Goal: Check status: Check status

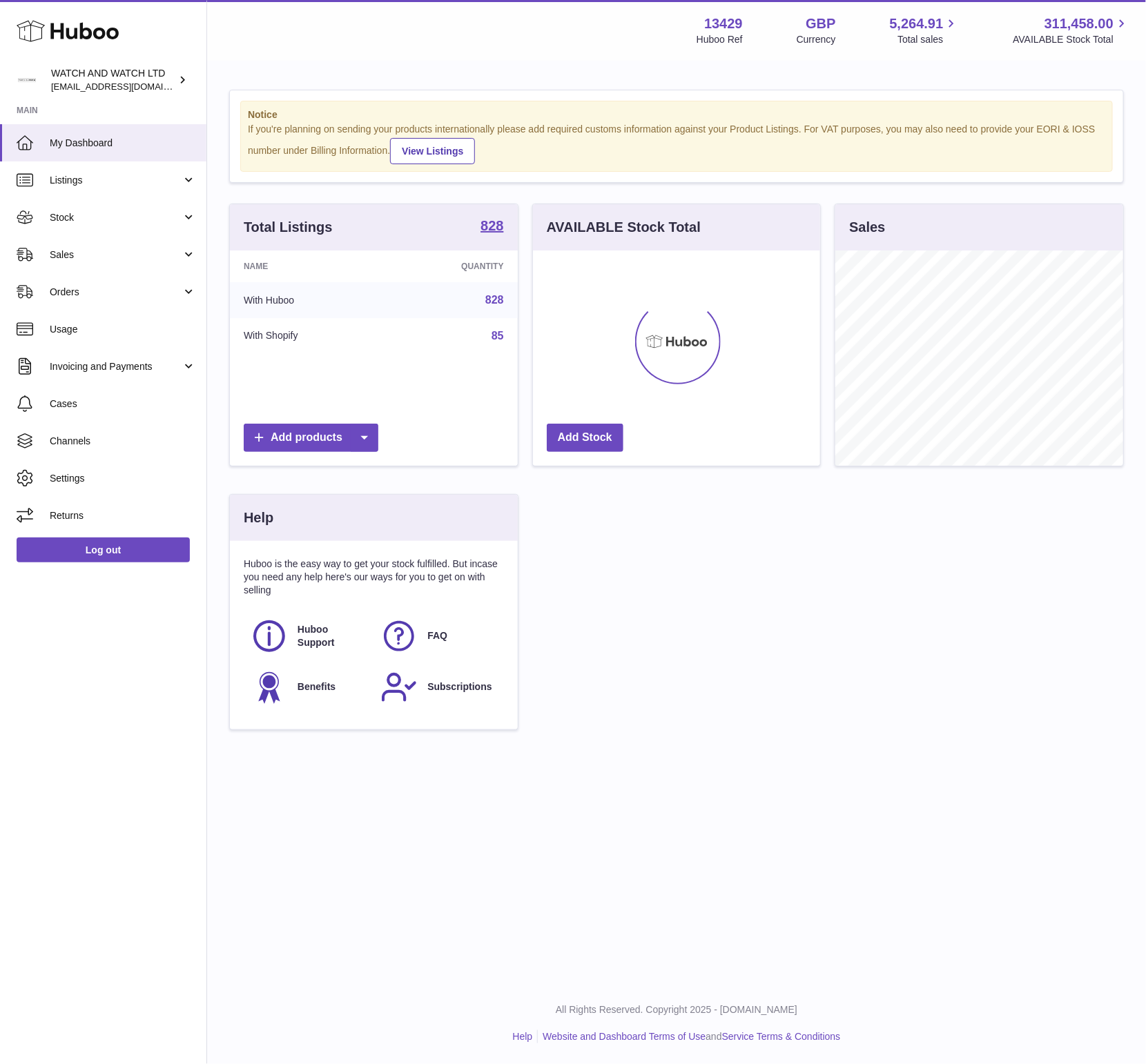
scroll to position [215, 288]
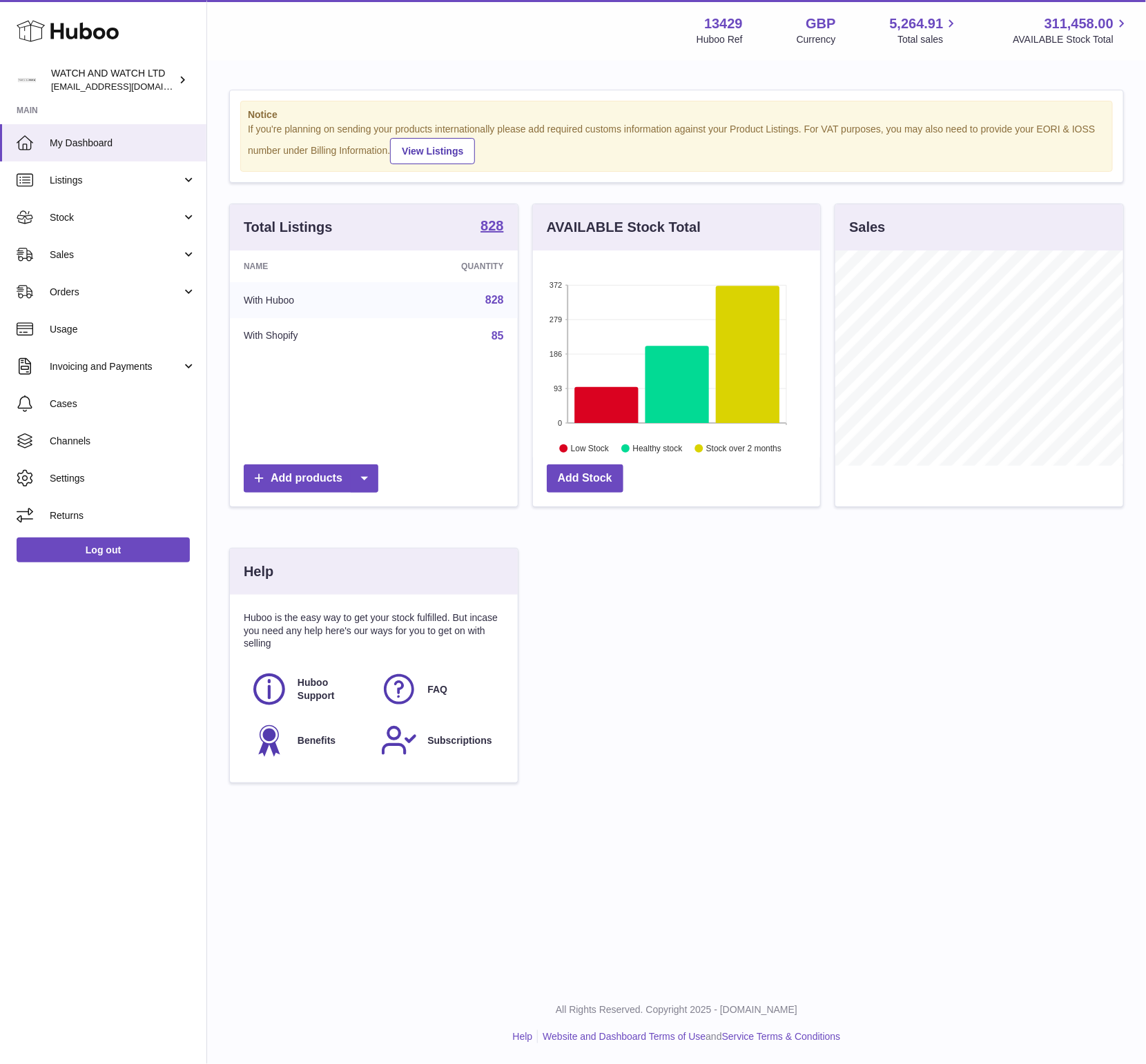
click at [611, 127] on div "If you're planning on sending your products internationally please add required…" at bounding box center [677, 144] width 857 height 42
click at [578, 126] on div "If you're planning on sending your products internationally please add required…" at bounding box center [677, 144] width 857 height 42
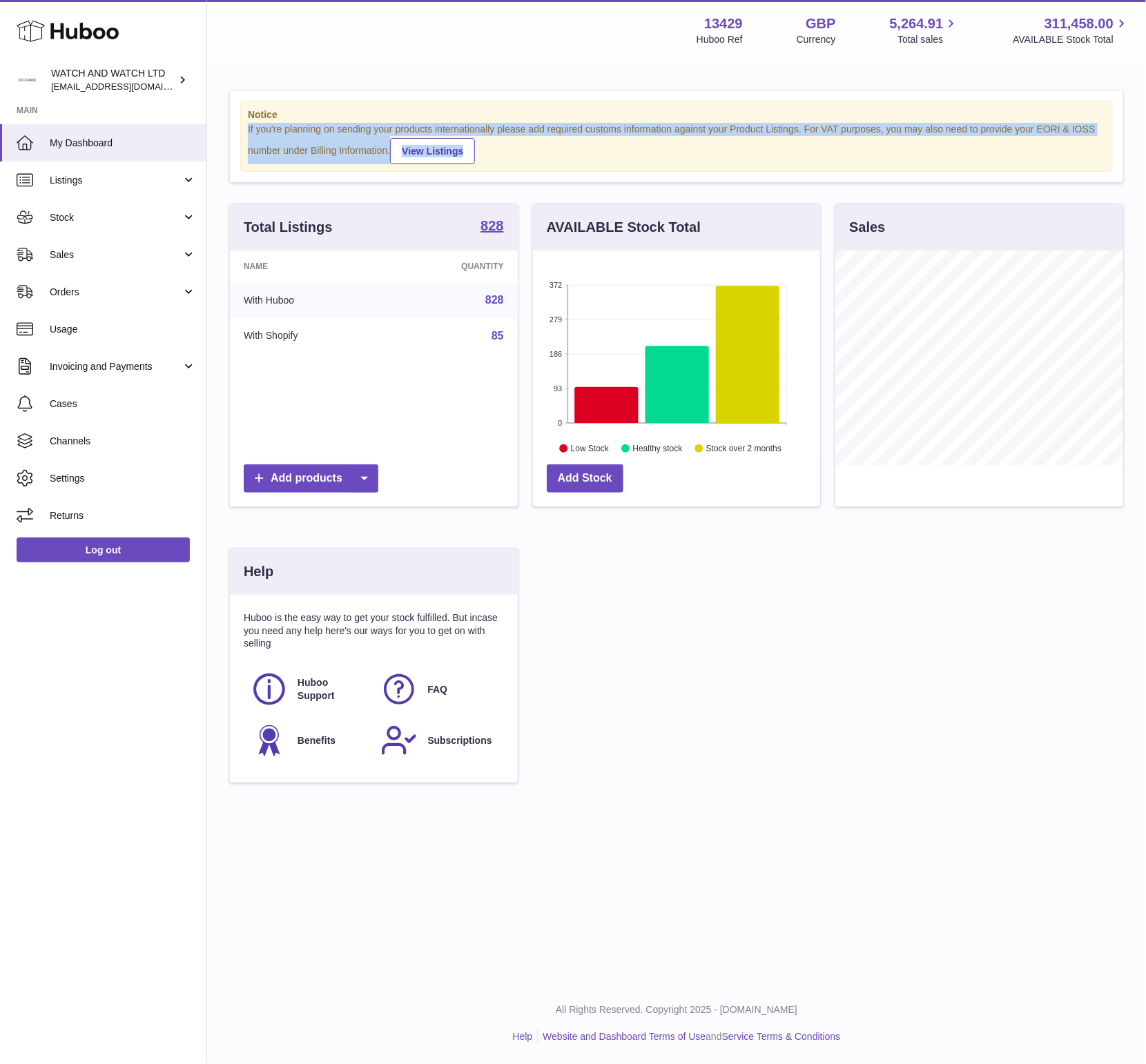
click at [578, 126] on div "If you're planning on sending your products internationally please add required…" at bounding box center [677, 144] width 857 height 42
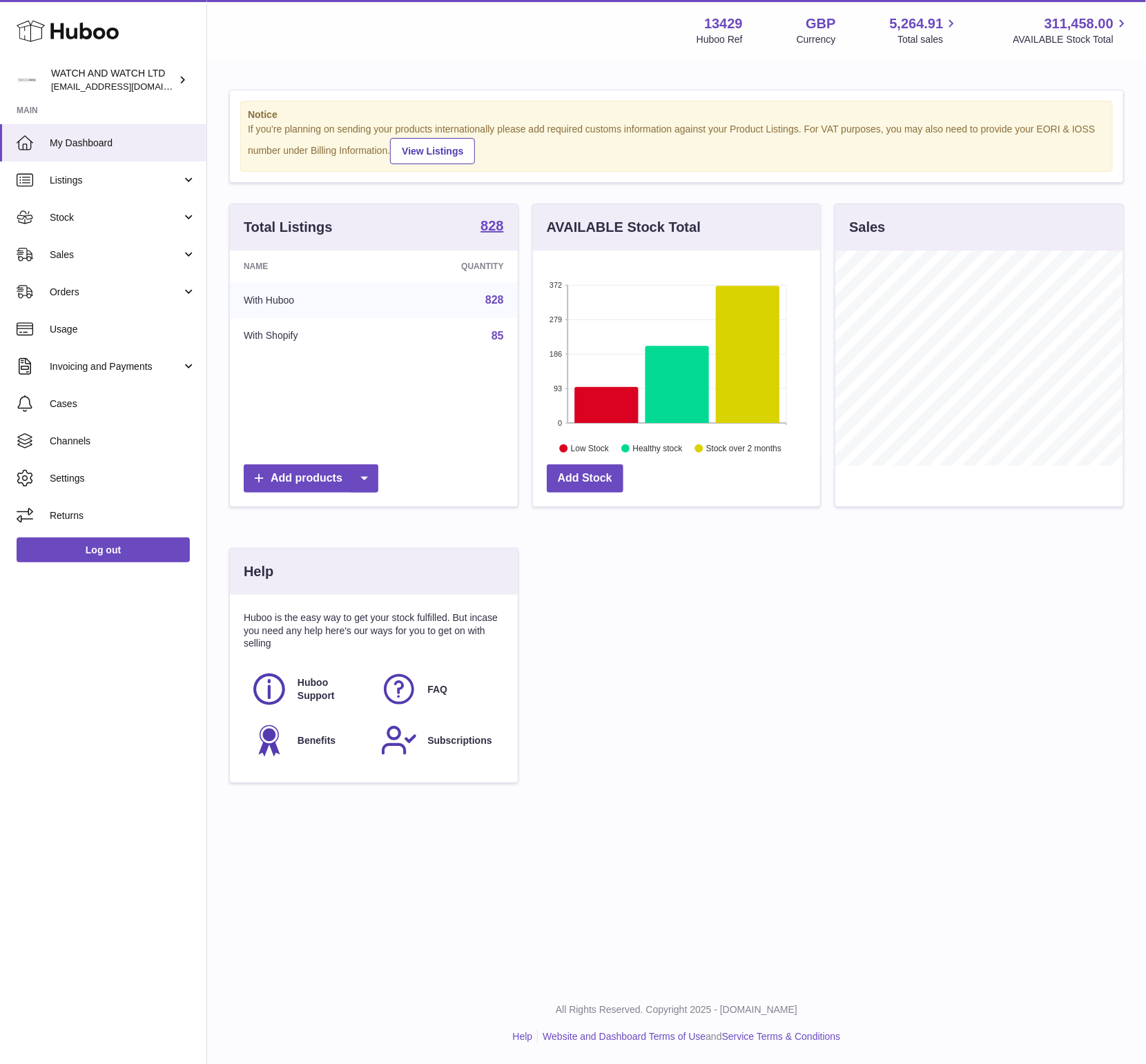
click at [566, 69] on div "Notice If you're planning on sending your products internationally please add r…" at bounding box center [677, 443] width 939 height 762
click at [69, 142] on span "My Dashboard" at bounding box center [122, 143] width 146 height 13
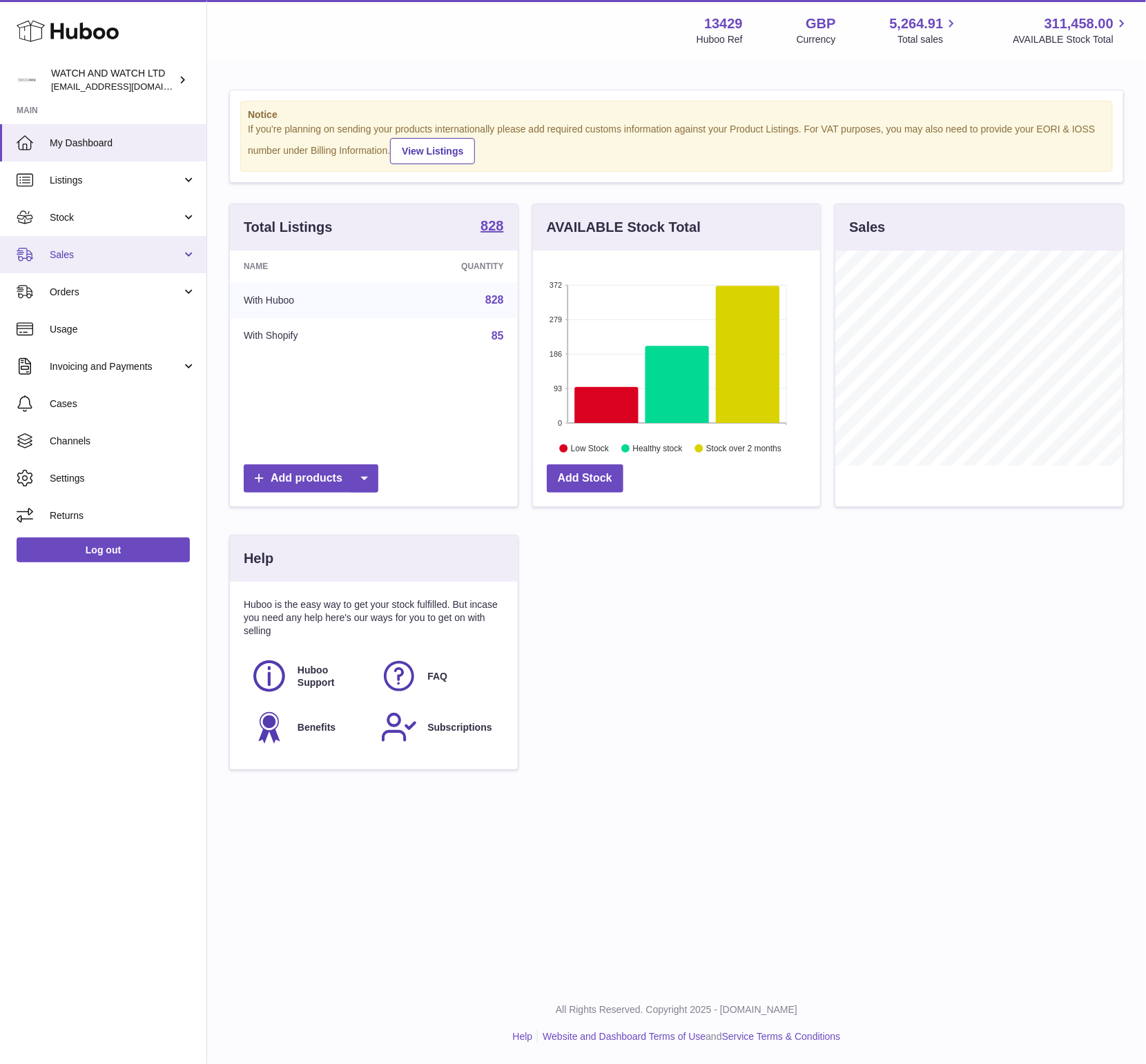
scroll to position [215, 288]
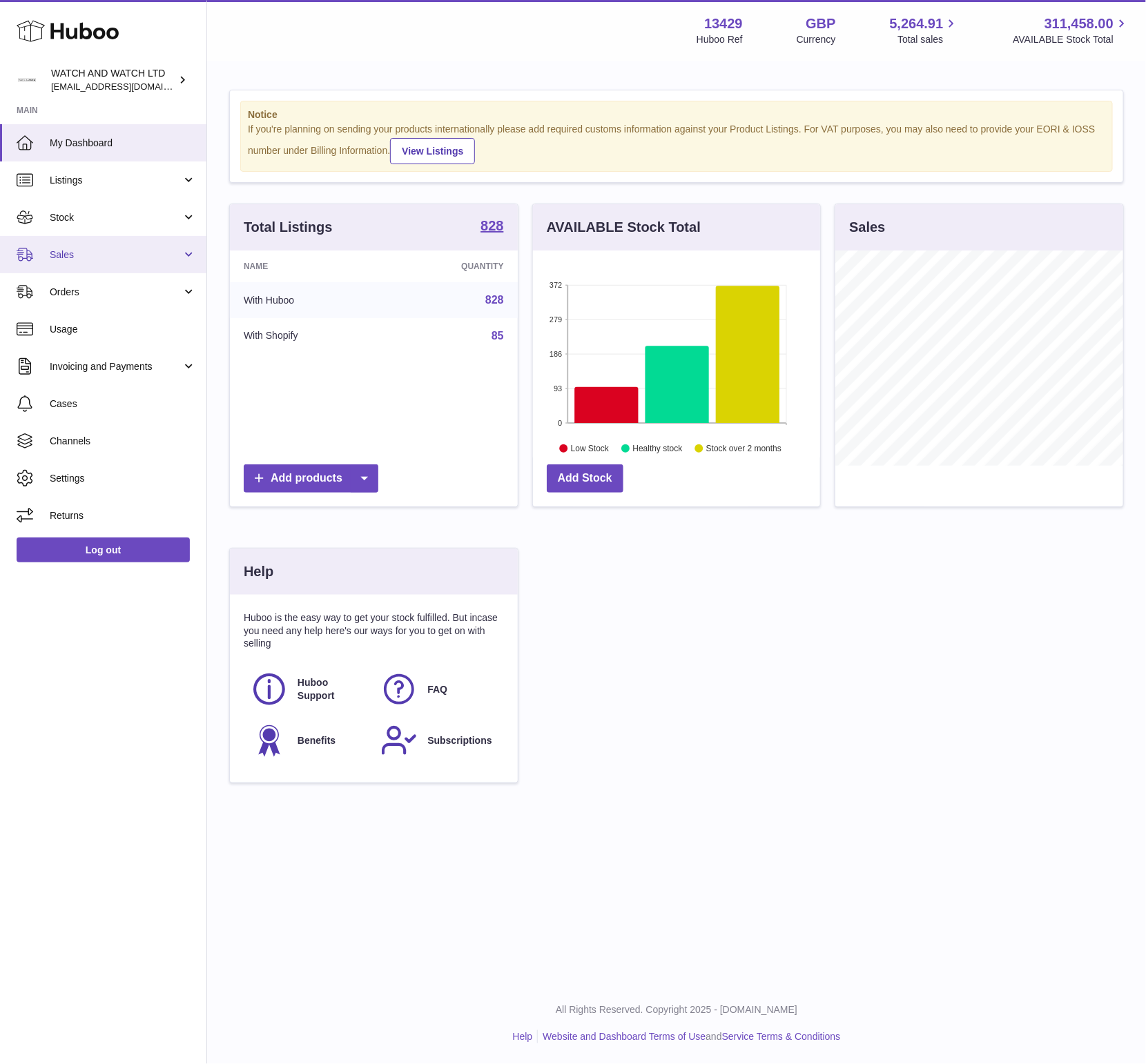
click at [74, 262] on link "Sales" at bounding box center [103, 255] width 207 height 38
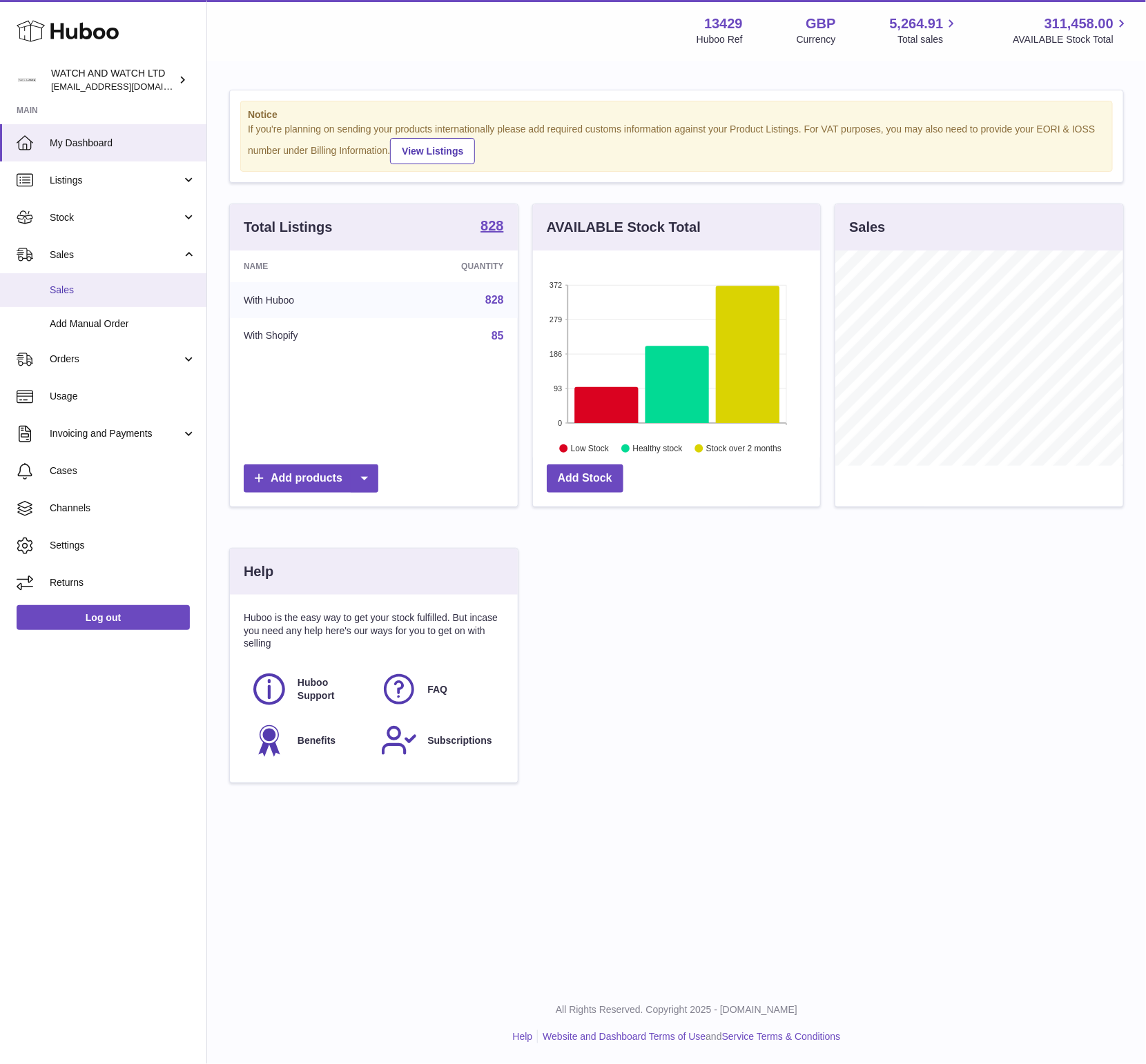
click at [82, 290] on span "Sales" at bounding box center [122, 290] width 146 height 13
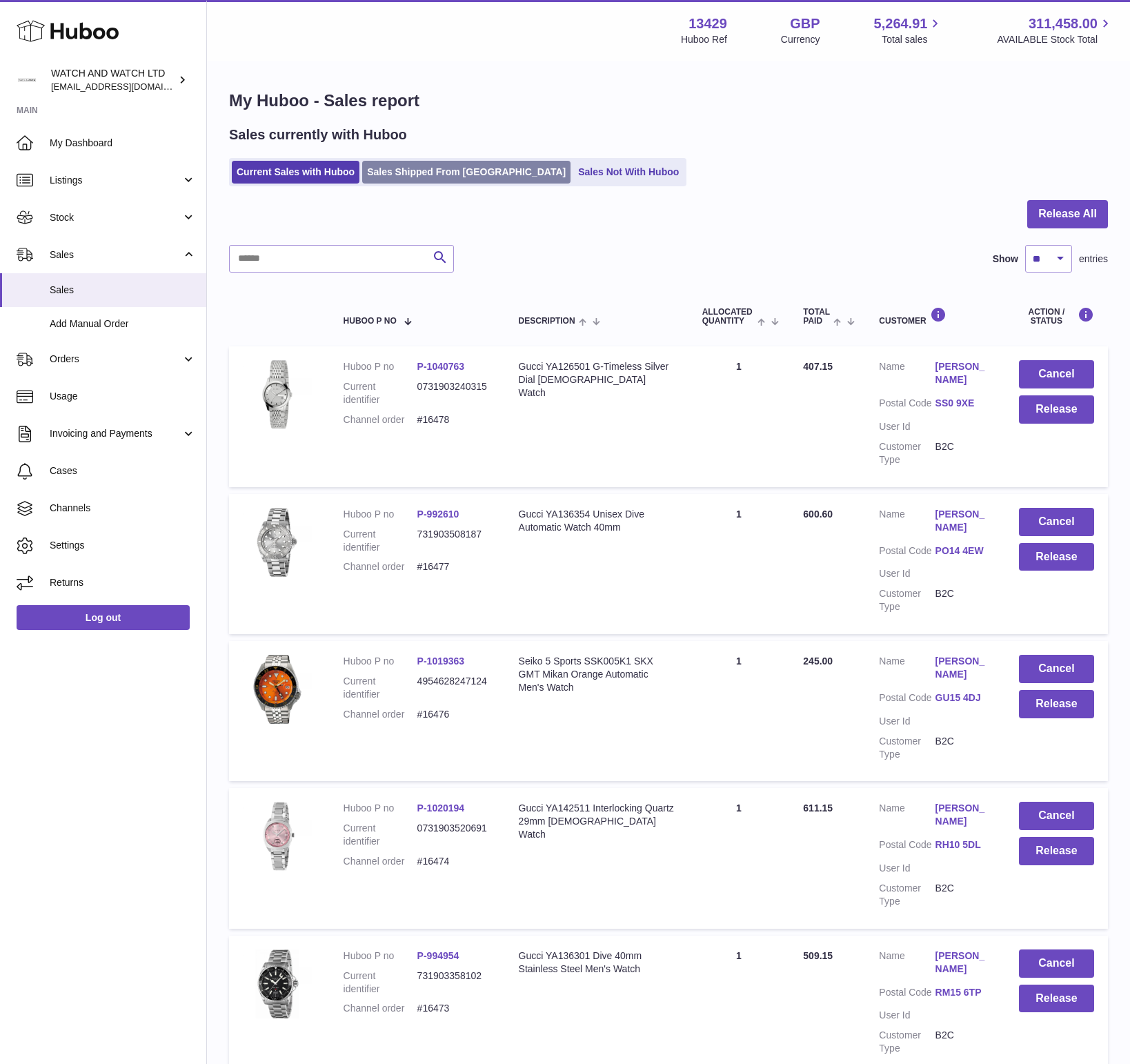
click at [414, 170] on link "Sales Shipped From Huboo" at bounding box center [466, 172] width 208 height 23
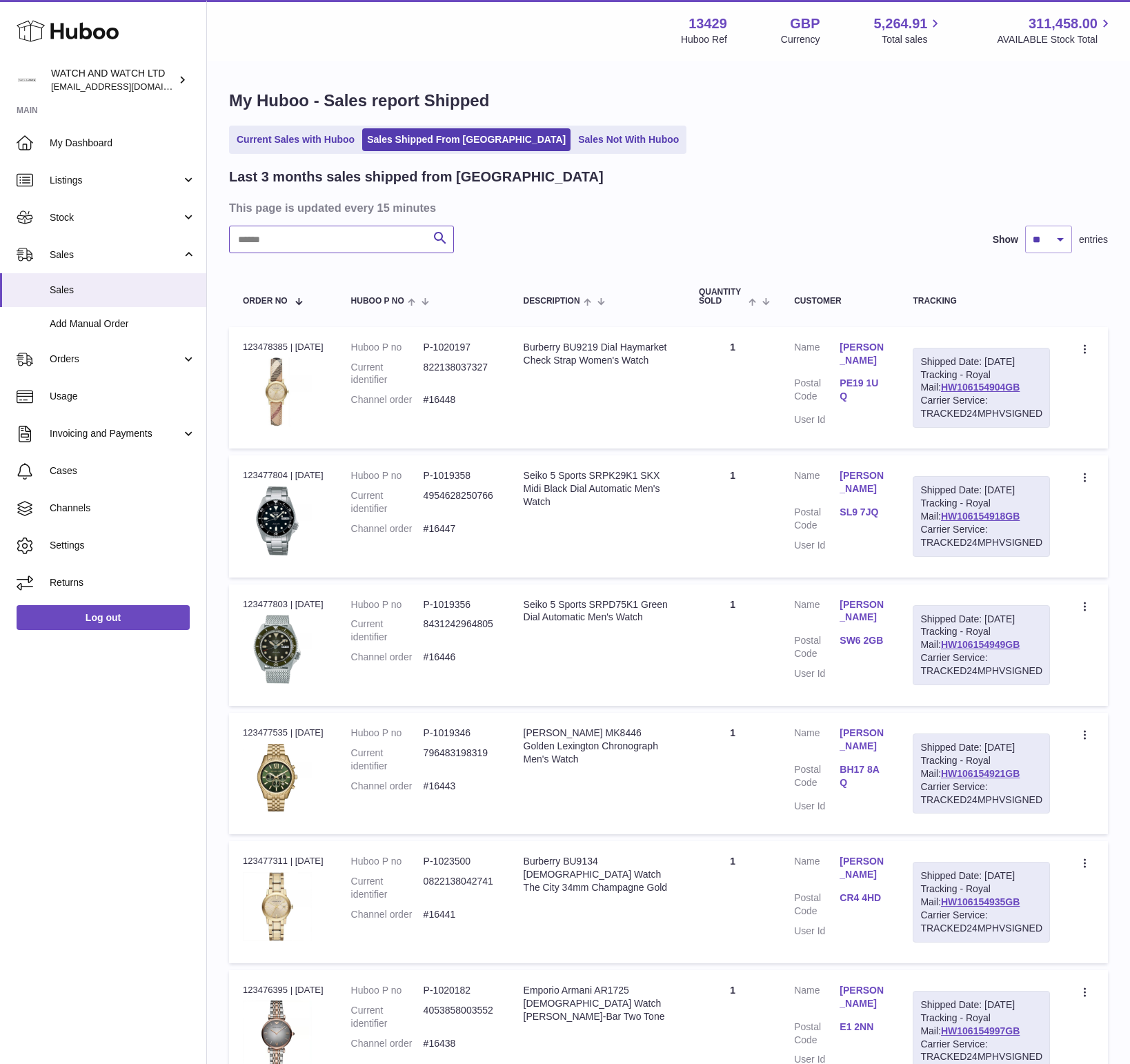
click at [342, 226] on input "text" at bounding box center [342, 240] width 225 height 28
paste input "**********"
click at [423, 237] on input "**********" at bounding box center [342, 240] width 225 height 28
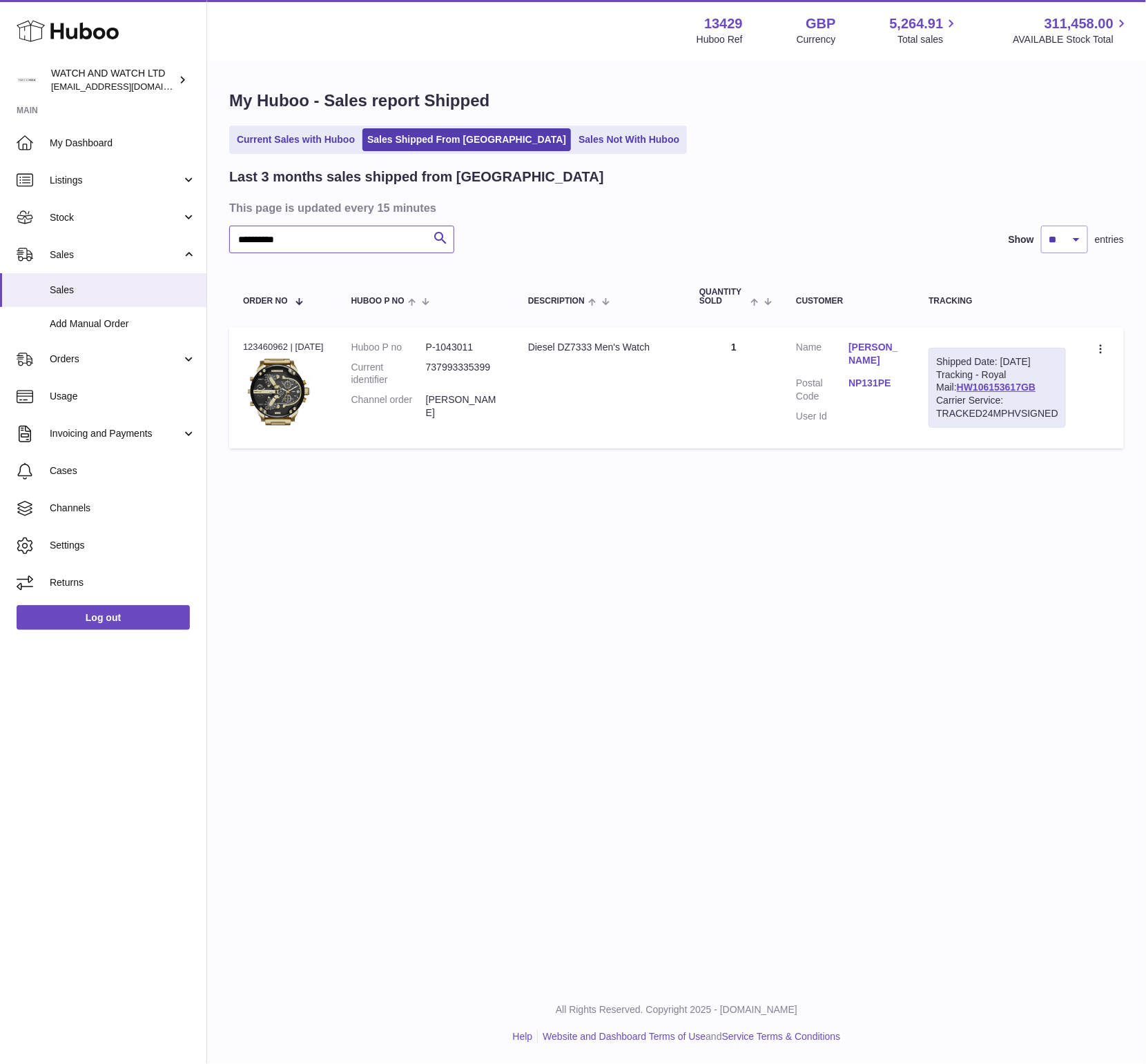
type input "**********"
drag, startPoint x: 1019, startPoint y: 403, endPoint x: 926, endPoint y: 365, distance: 100.5
click at [927, 365] on td "Shipped Date: 25th Aug 2025 Tracking - Royal Mail: HW106153617GB Carrier Servic…" at bounding box center [997, 388] width 165 height 122
copy div "Shipped Date: 25th Aug 2025 Tracking - Royal Mail: HW106153617GB"
click at [93, 139] on span "My Dashboard" at bounding box center [122, 143] width 146 height 13
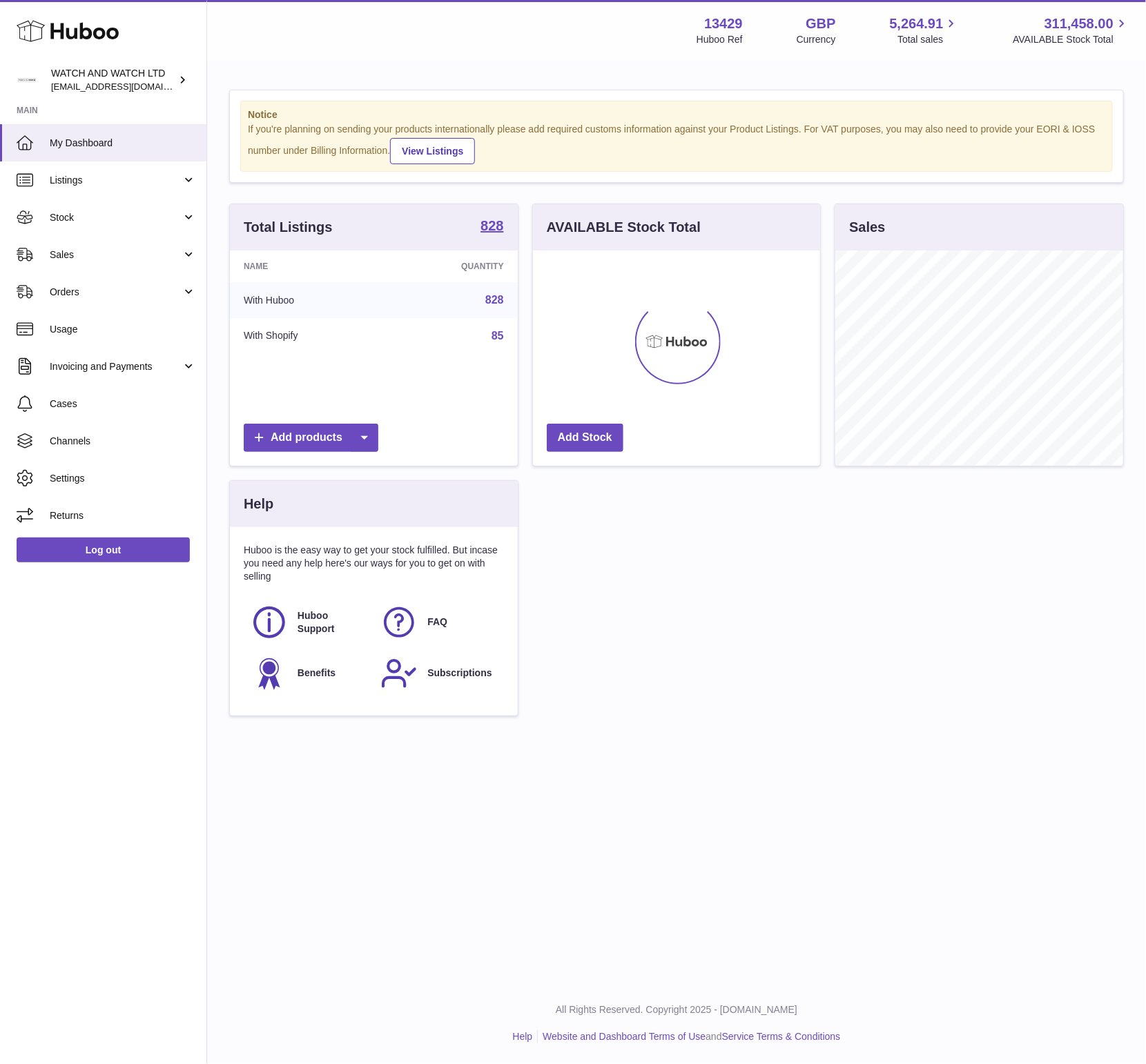
scroll to position [215, 288]
